Goal: Transaction & Acquisition: Purchase product/service

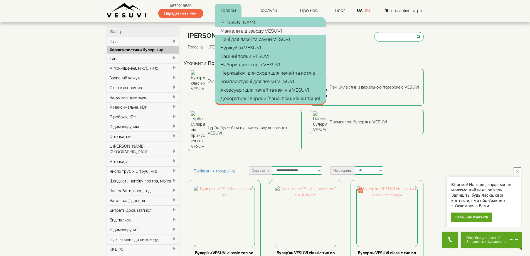
click at [233, 31] on link "Мангали від заводу VESUVI" at bounding box center [270, 31] width 111 height 8
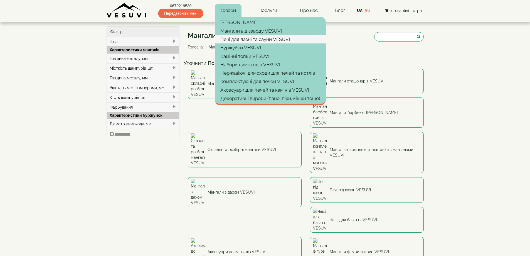
click at [227, 39] on link "Печі для лазні та сауни VESUVI" at bounding box center [270, 39] width 111 height 8
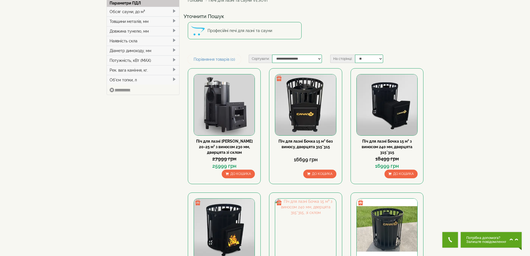
scroll to position [111, 0]
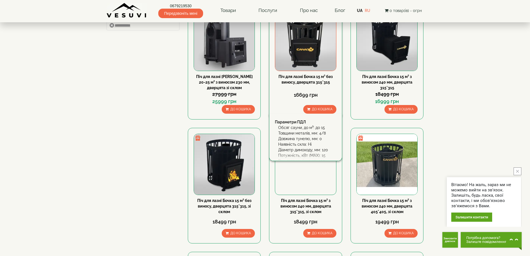
click at [306, 76] on link "Піч для лазні Бочка 15 м³ без виносу, дверцята 315*315" at bounding box center [305, 79] width 54 height 10
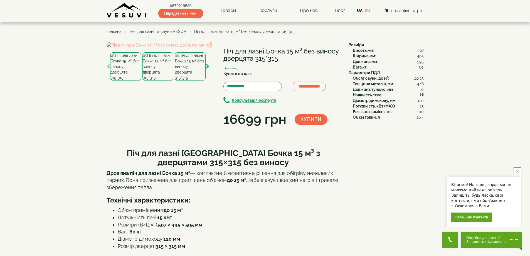
click at [123, 13] on img at bounding box center [127, 10] width 40 height 15
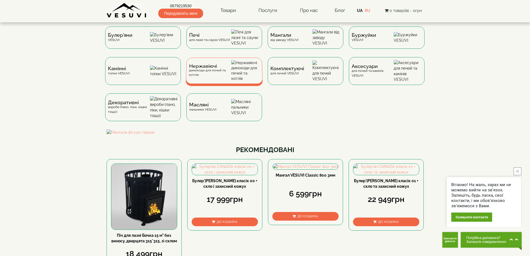
click at [207, 68] on span "Нержавіючі" at bounding box center [210, 66] width 42 height 4
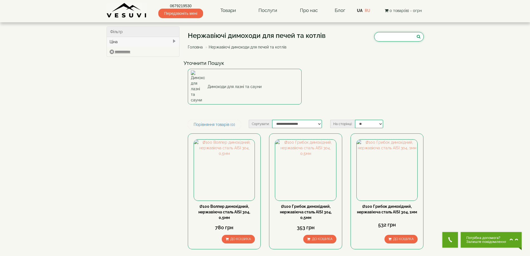
click at [377, 36] on input "search" at bounding box center [399, 36] width 50 height 9
type input "*****"
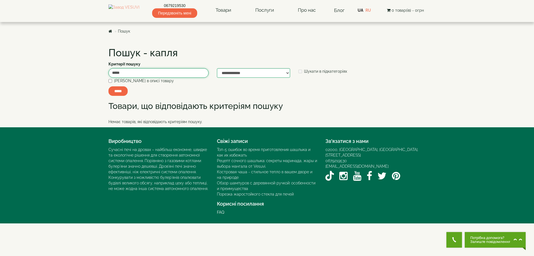
drag, startPoint x: 116, startPoint y: 73, endPoint x: 138, endPoint y: 72, distance: 22.5
click at [138, 72] on input "*****" at bounding box center [158, 72] width 100 height 9
type input "*"
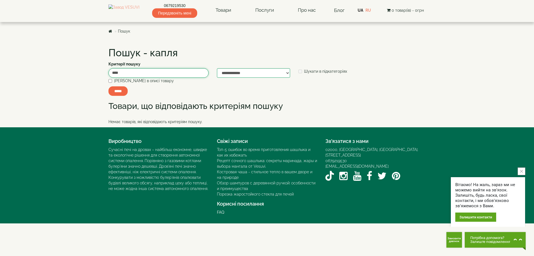
type input "****"
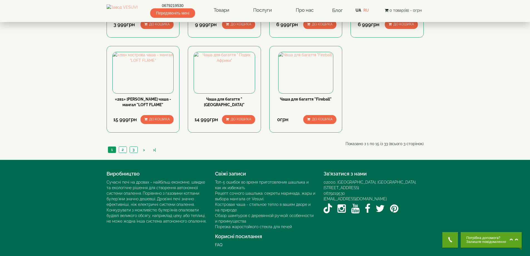
scroll to position [436, 0]
click at [123, 149] on link "2" at bounding box center [123, 150] width 8 height 6
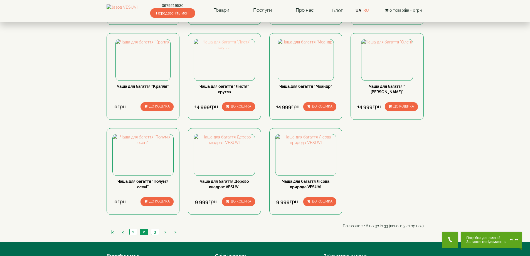
scroll to position [306, 0]
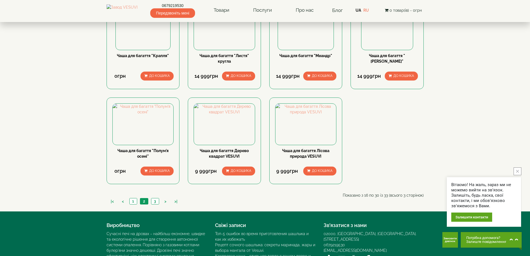
click at [145, 14] on img at bounding box center [143, 12] width 55 height 6
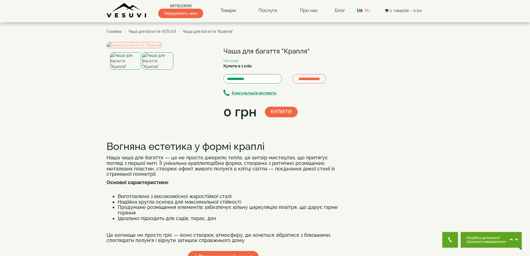
click at [151, 70] on img at bounding box center [157, 60] width 31 height 17
click at [126, 70] on img at bounding box center [125, 60] width 31 height 17
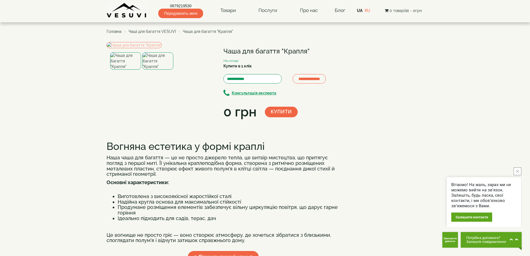
click at [162, 70] on img at bounding box center [157, 60] width 31 height 17
click at [123, 70] on img at bounding box center [125, 60] width 31 height 17
click at [162, 48] on img at bounding box center [134, 45] width 55 height 6
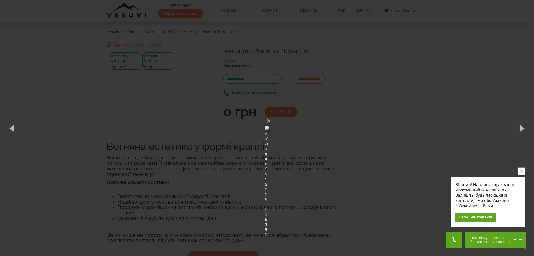
click at [144, 108] on div "× Чаша для багаття "Крапля" 1 of 2 Loading..." at bounding box center [267, 128] width 534 height 256
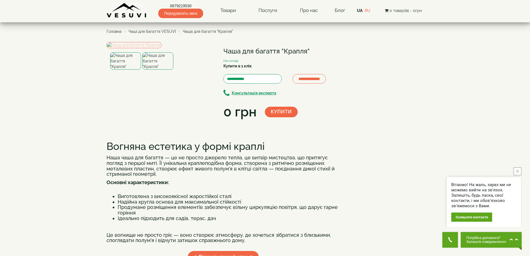
scroll to position [139, 0]
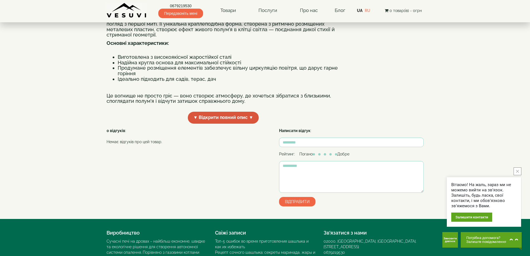
click at [215, 123] on span "▼ Відкрити повний опис ▼" at bounding box center [223, 118] width 71 height 12
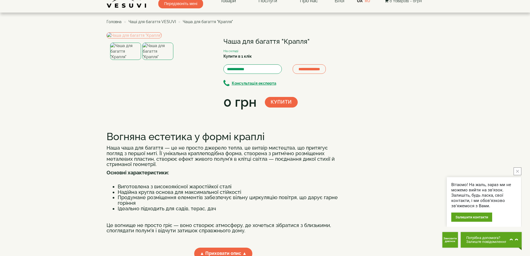
scroll to position [0, 0]
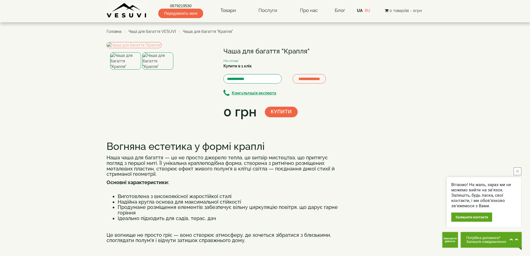
click at [154, 70] on img at bounding box center [157, 60] width 31 height 17
click at [130, 70] on img at bounding box center [125, 60] width 31 height 17
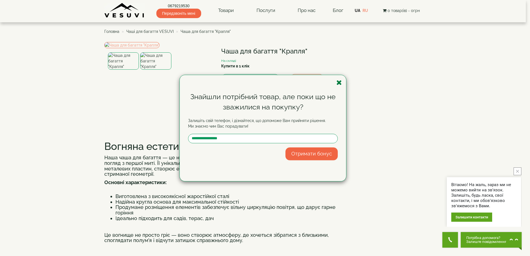
click at [340, 83] on icon "button" at bounding box center [339, 82] width 6 height 7
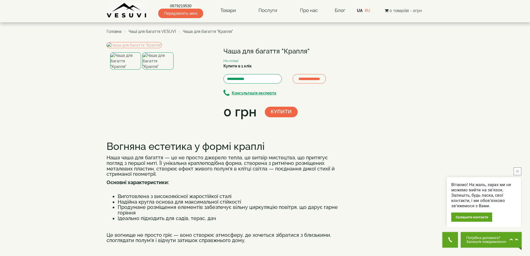
click at [124, 1] on div "0679219530 Передзвоніть мені Товари Булер'яни VESUVI Мангали від заводу VESUVI …" at bounding box center [265, 9] width 317 height 18
click at [125, 13] on img at bounding box center [127, 10] width 40 height 15
